Goal: Find specific page/section: Find specific page/section

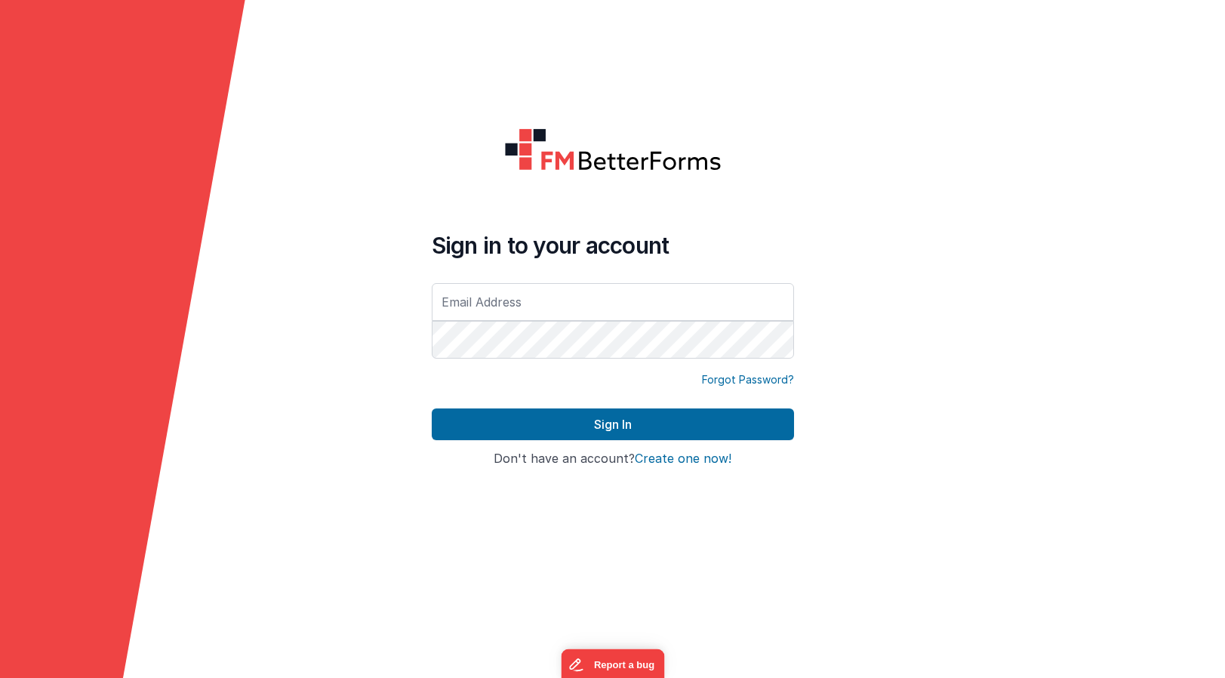
click at [543, 304] on input "text" at bounding box center [613, 302] width 362 height 38
type input "[PERSON_NAME][EMAIL_ADDRESS][DOMAIN_NAME]"
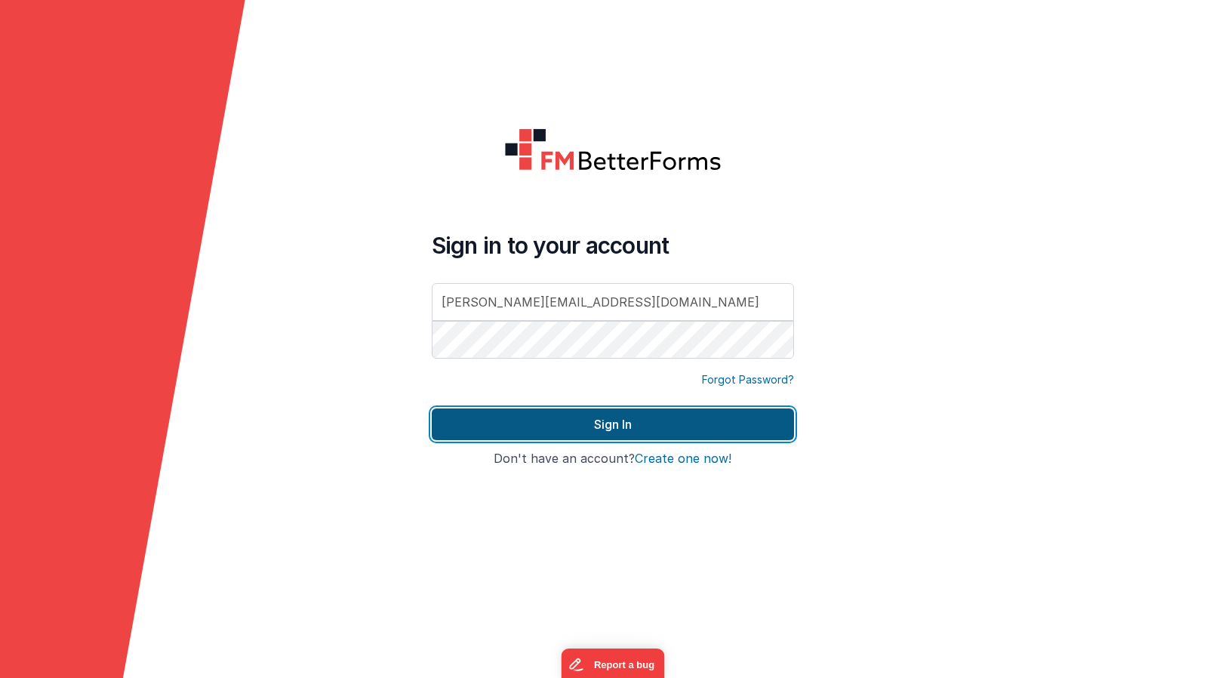
click at [597, 418] on button "Sign In" at bounding box center [613, 424] width 362 height 32
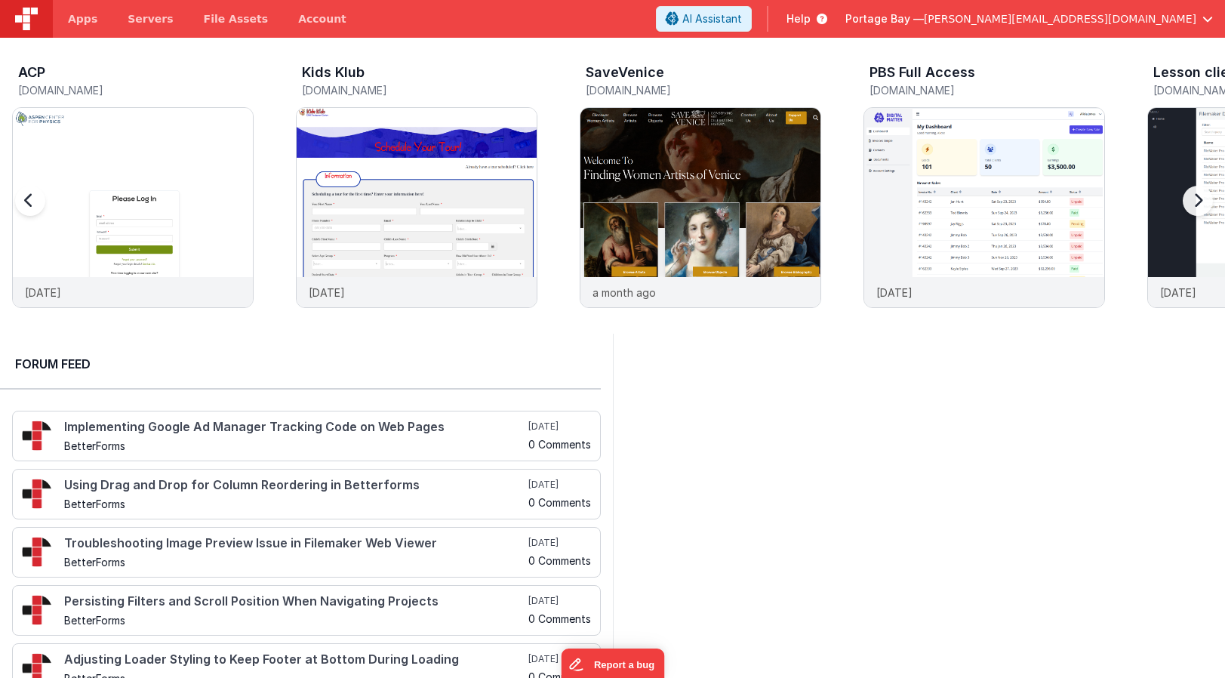
scroll to position [1, 0]
click at [87, 19] on span "Apps" at bounding box center [82, 18] width 29 height 15
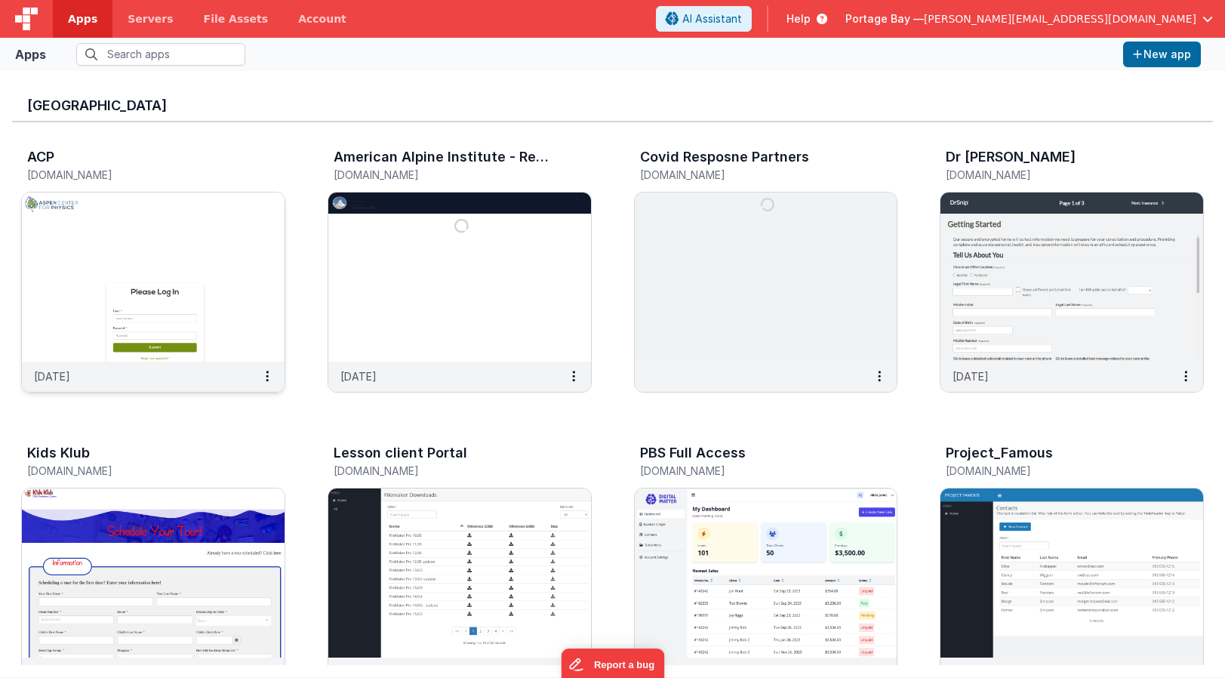
click at [153, 211] on img at bounding box center [153, 276] width 263 height 169
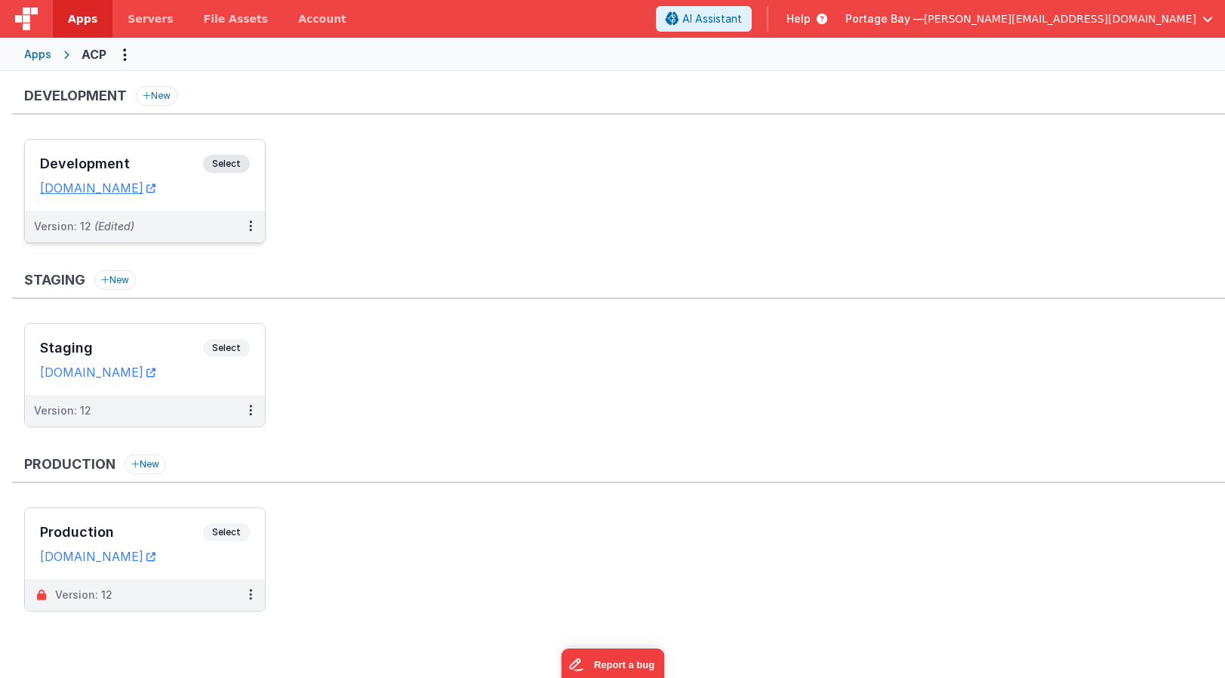
click at [233, 159] on span "Select" at bounding box center [226, 164] width 47 height 18
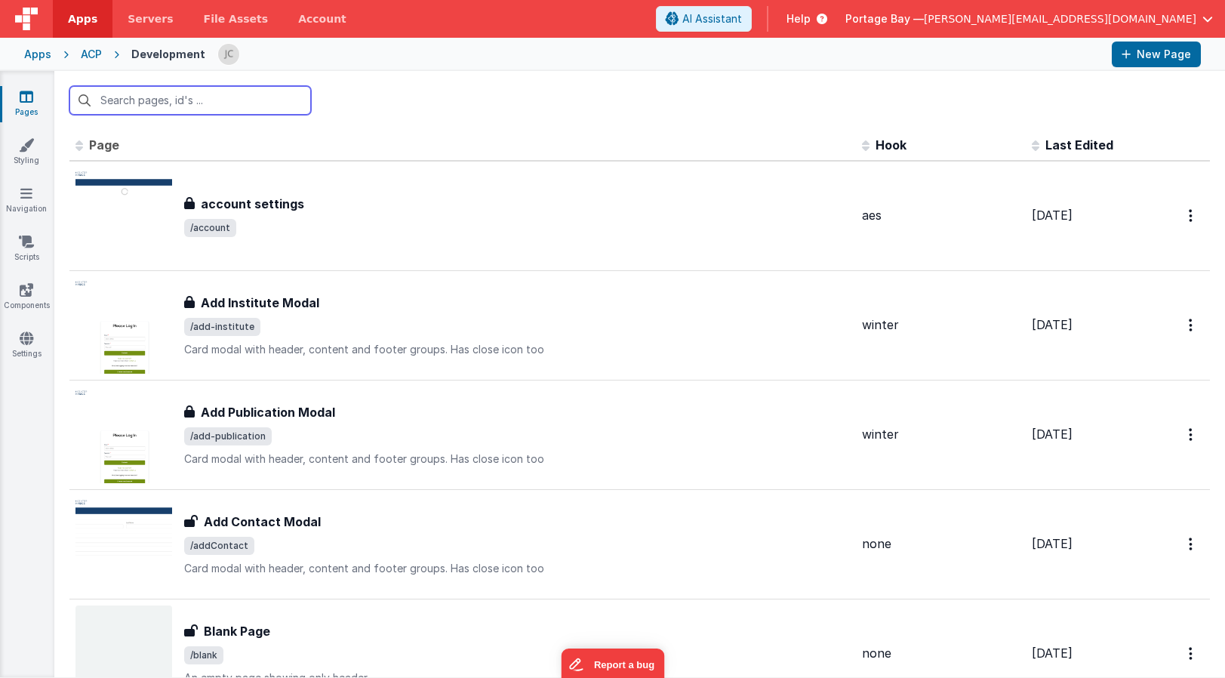
click at [198, 95] on input "text" at bounding box center [189, 100] width 241 height 29
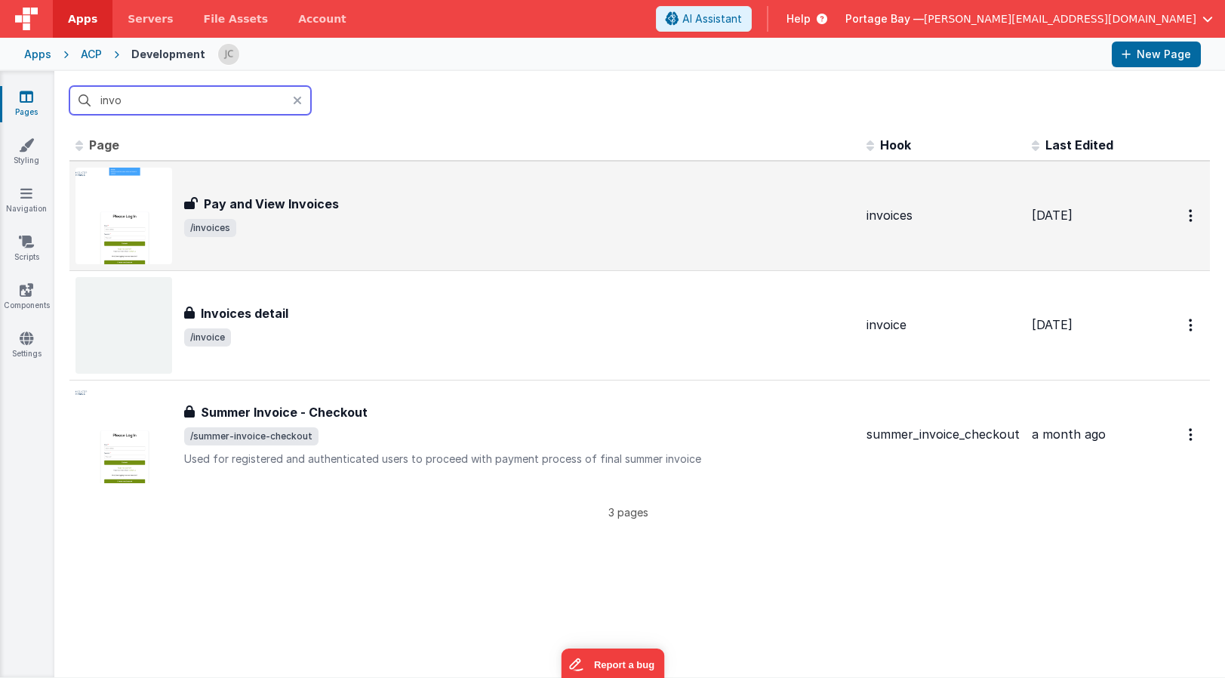
type input "invo"
click at [347, 222] on span "/invoices" at bounding box center [519, 228] width 670 height 18
